Goal: Information Seeking & Learning: Check status

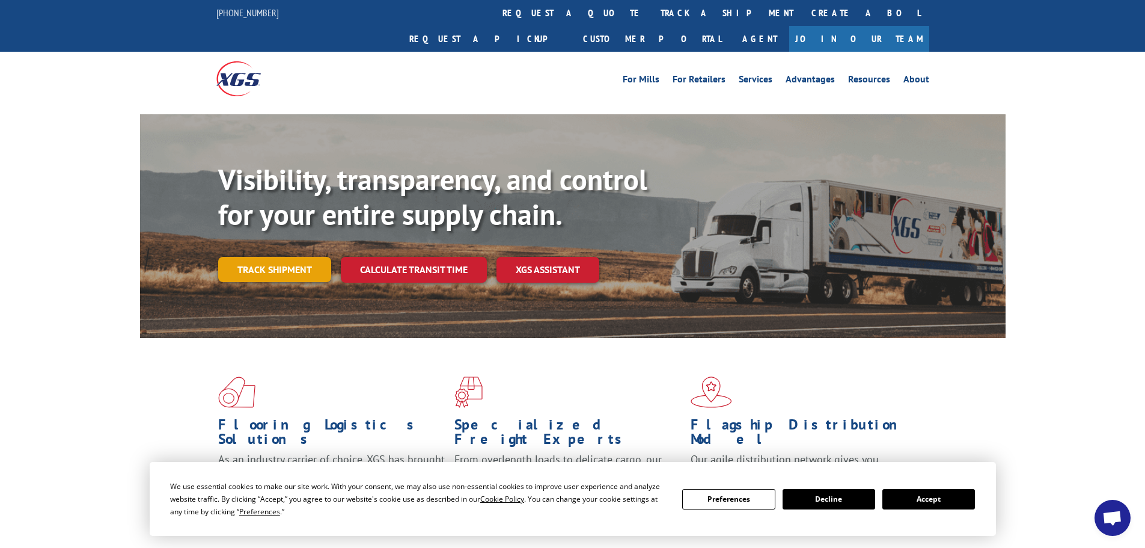
click at [289, 257] on link "Track shipment" at bounding box center [274, 269] width 113 height 25
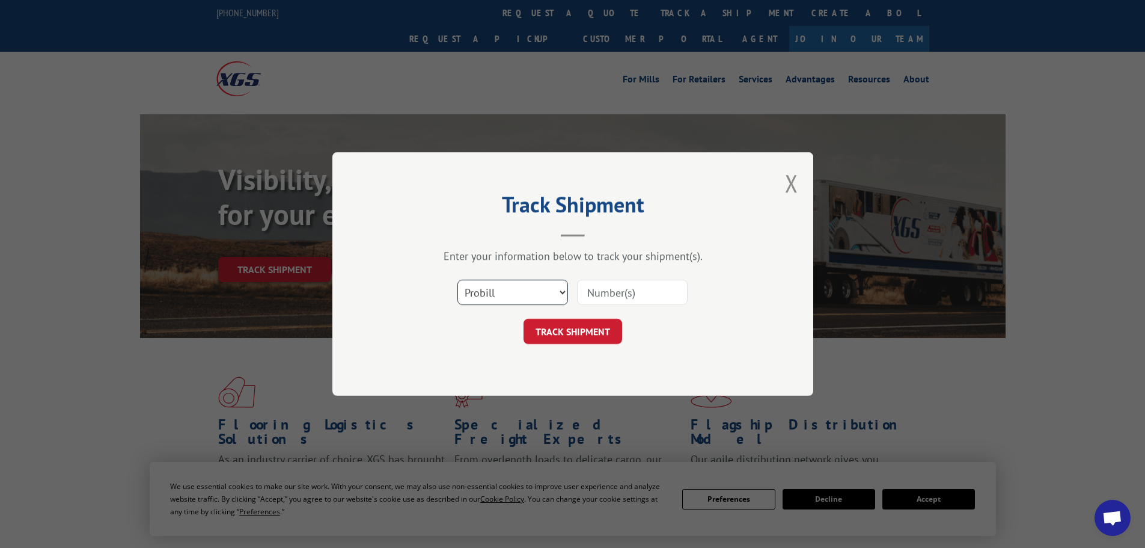
click at [512, 290] on select "Select category... Probill BOL PO" at bounding box center [512, 292] width 111 height 25
select select "bol"
click at [457, 280] on select "Select category... Probill BOL PO" at bounding box center [512, 292] width 111 height 25
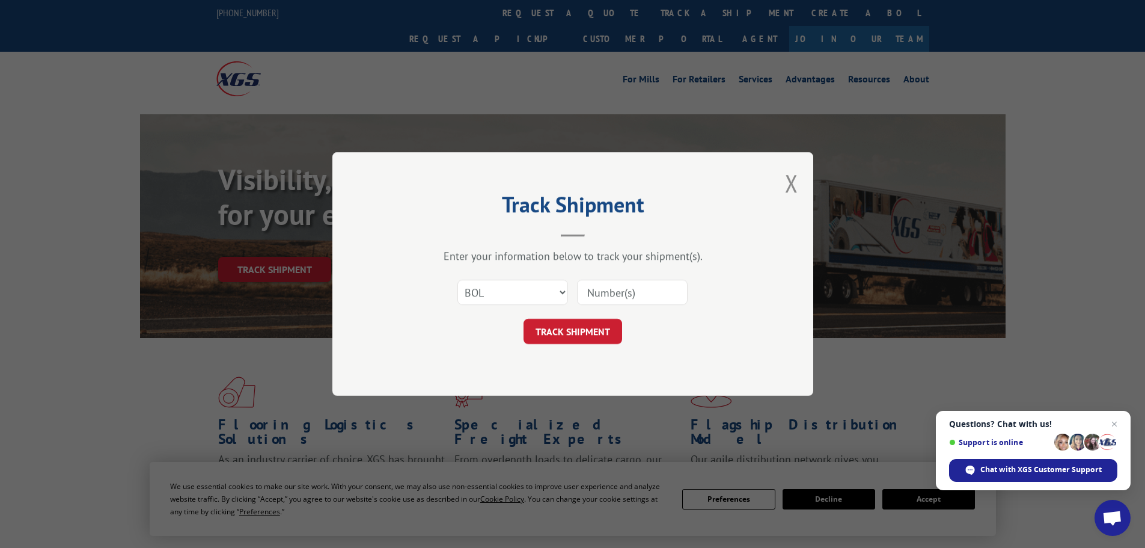
click at [626, 298] on input at bounding box center [632, 292] width 111 height 25
click at [649, 296] on input at bounding box center [632, 292] width 111 height 25
click at [615, 293] on input at bounding box center [632, 292] width 111 height 25
paste input "5549164"
type input "5549164"
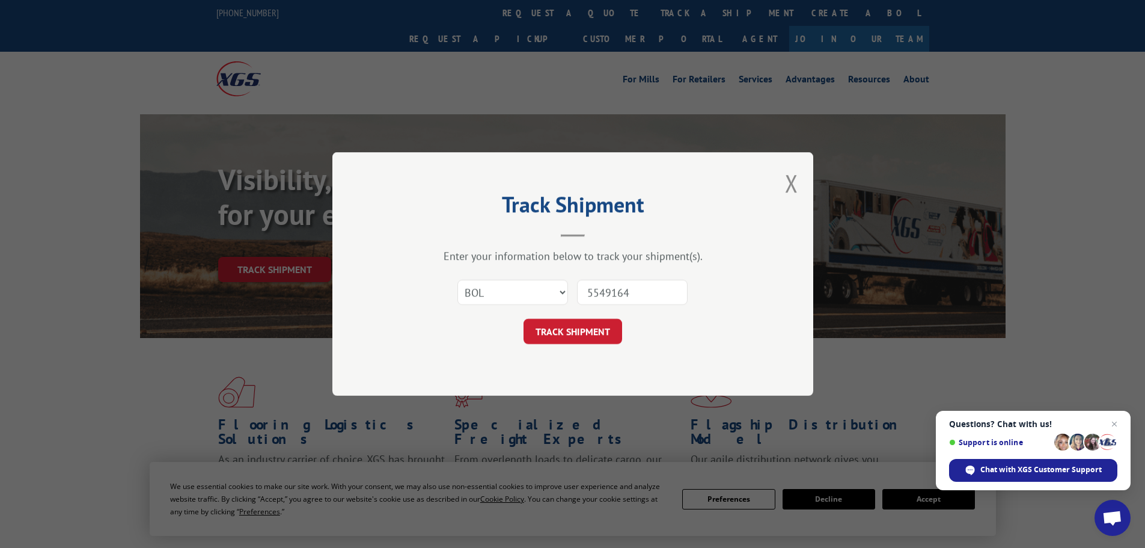
click at [573, 326] on button "TRACK SHIPMENT" at bounding box center [573, 331] width 99 height 25
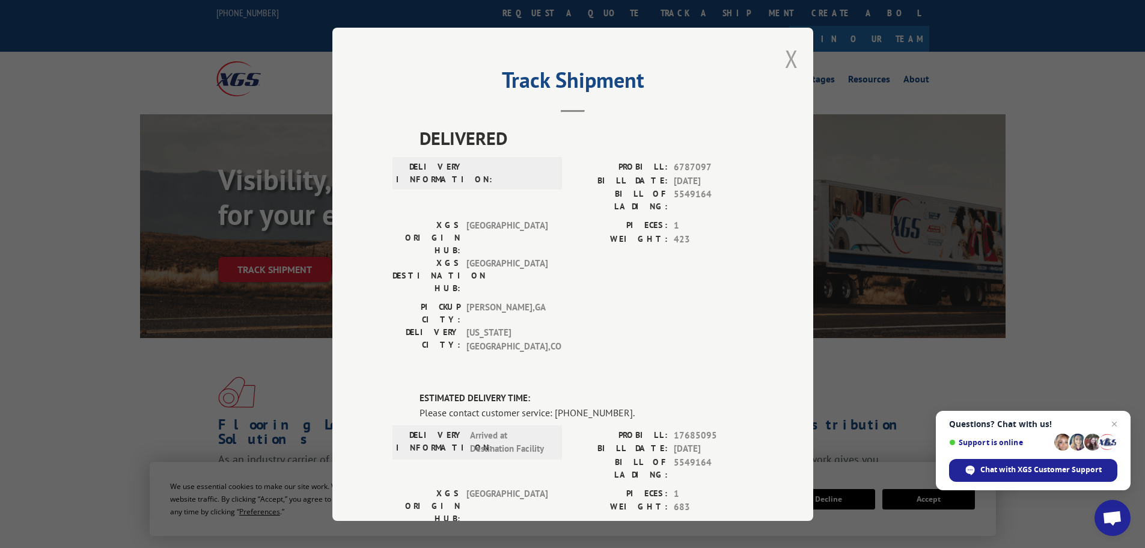
click at [786, 57] on button "Close modal" at bounding box center [791, 59] width 13 height 32
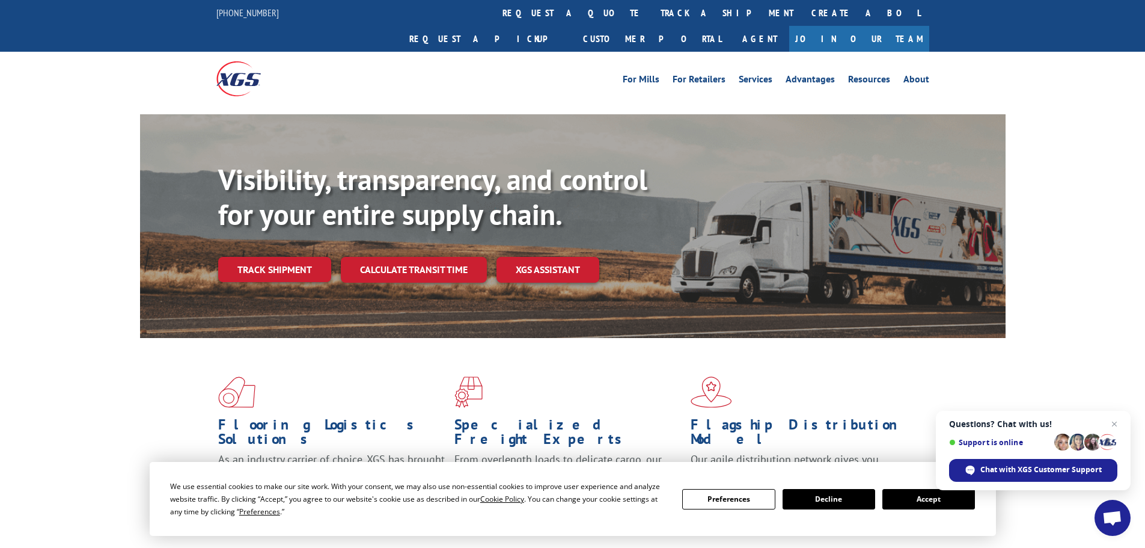
click at [816, 498] on button "Decline" at bounding box center [829, 499] width 93 height 20
